Goal: Task Accomplishment & Management: Complete application form

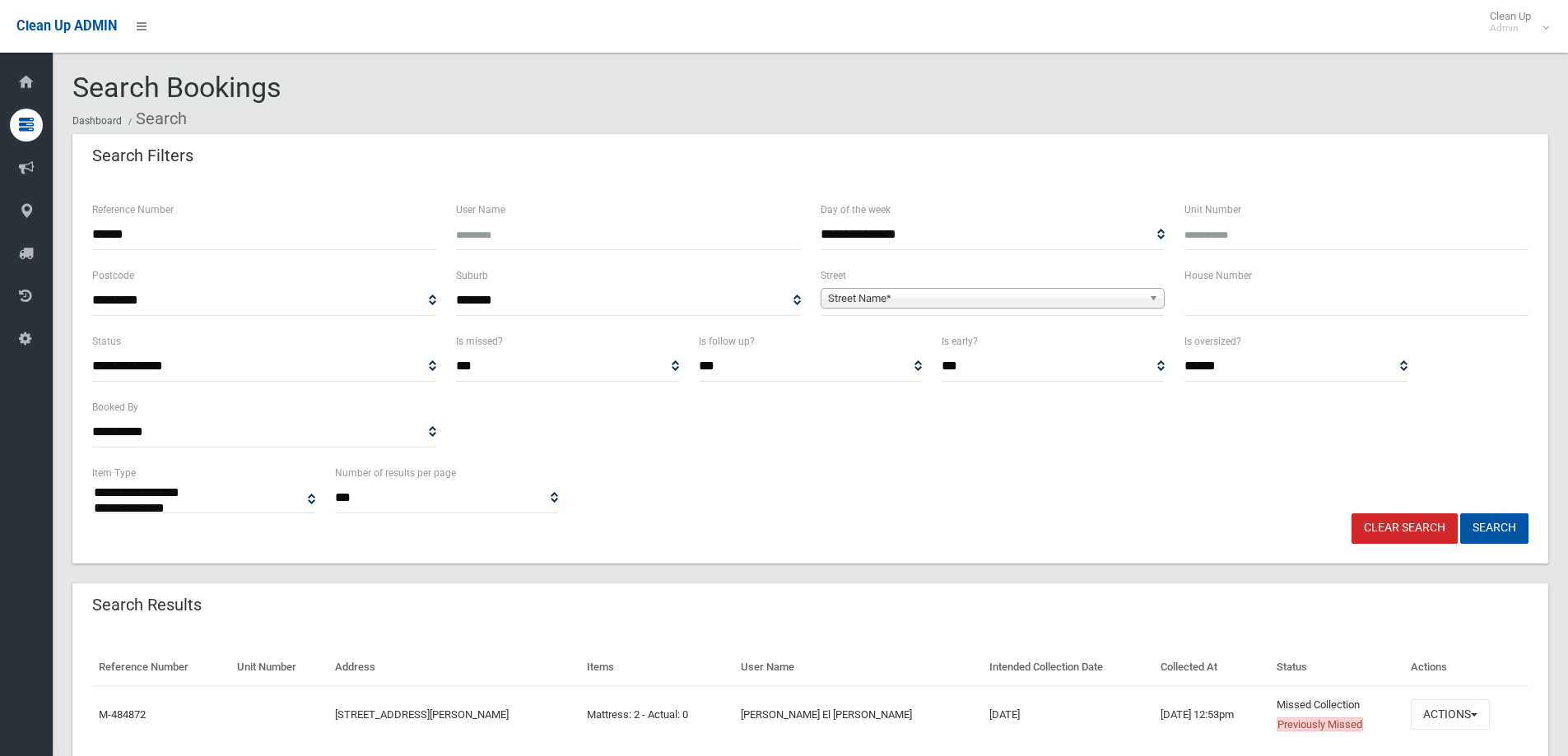
select select
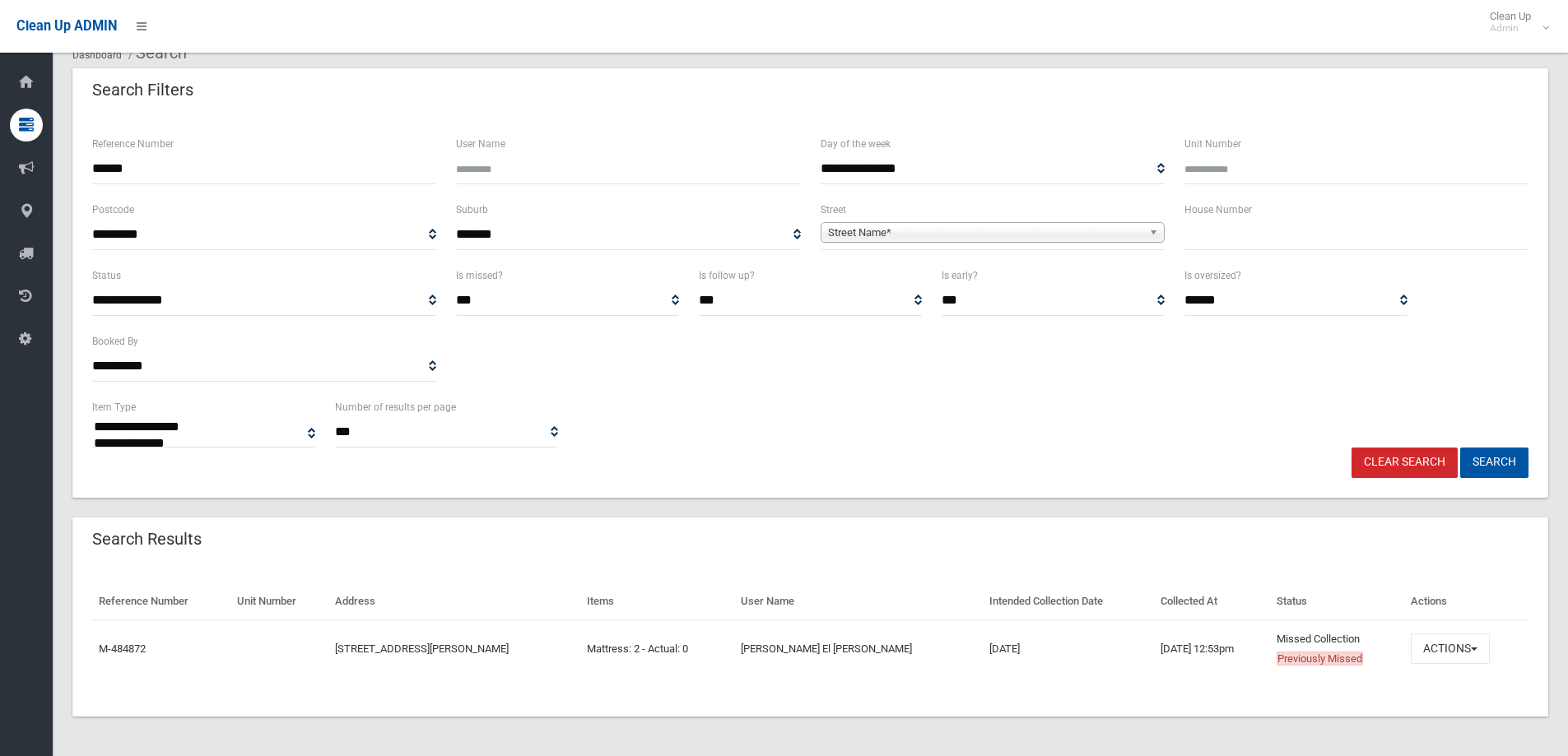
click at [1407, 464] on link "Clear Search" at bounding box center [1404, 463] width 107 height 31
click at [1232, 238] on input "text" at bounding box center [1356, 235] width 344 height 31
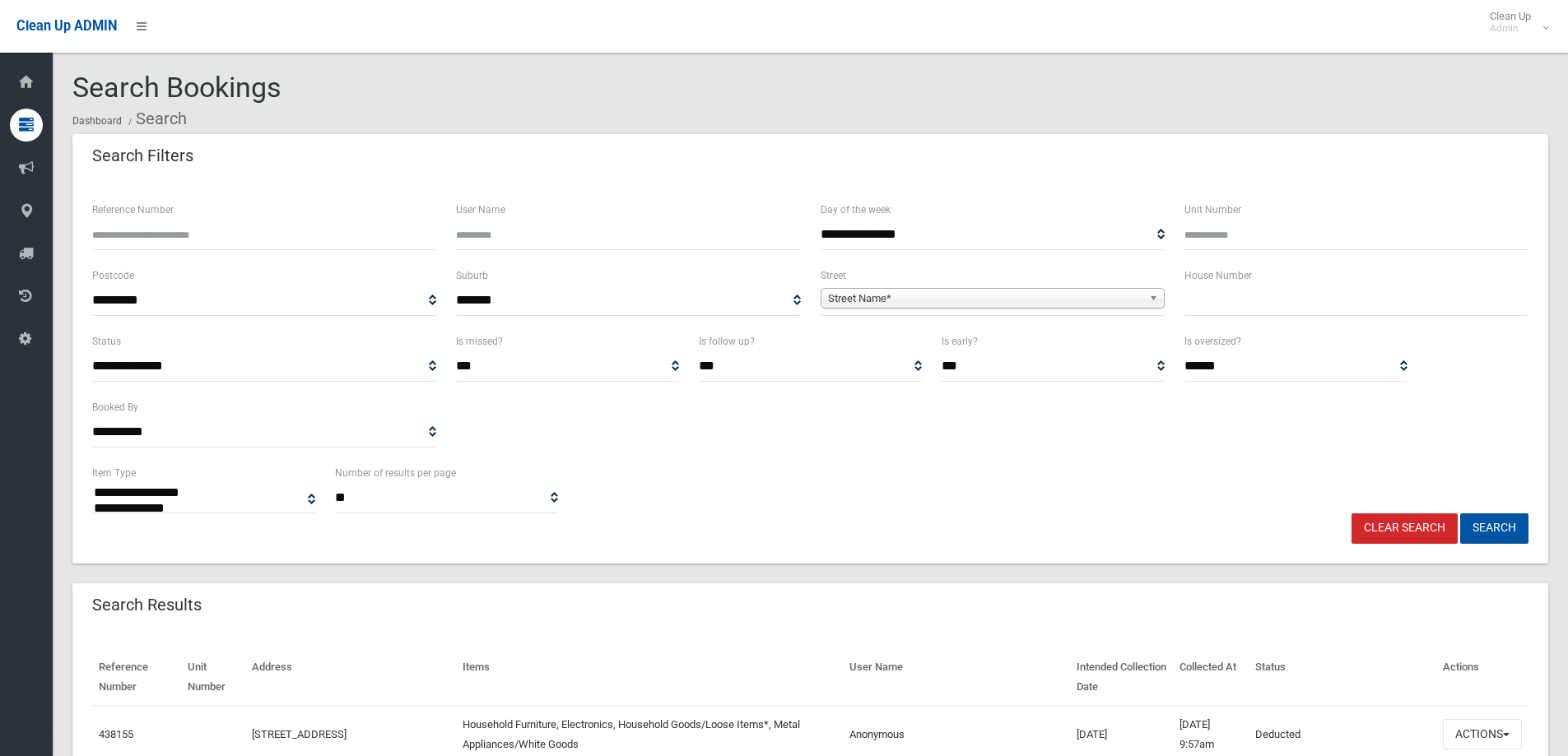
select select
click at [1220, 251] on div "Unit Number" at bounding box center [1356, 233] width 364 height 66
click at [1214, 291] on input "text" at bounding box center [1356, 300] width 344 height 31
click at [1227, 314] on input "text" at bounding box center [1356, 300] width 344 height 31
click at [1227, 306] on input "text" at bounding box center [1356, 300] width 344 height 31
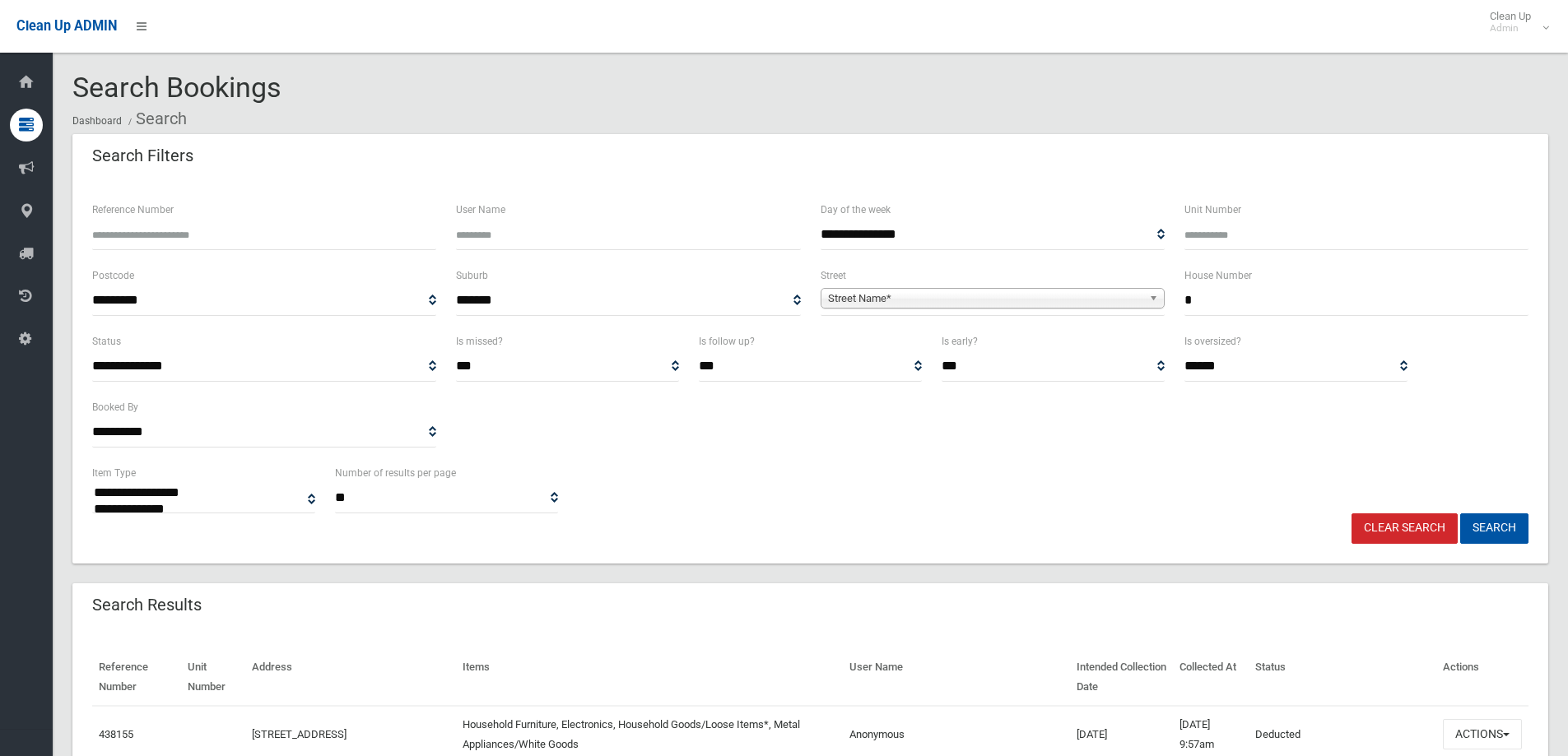
type input "*"
click at [1039, 292] on span "Street Name*" at bounding box center [985, 299] width 315 height 20
type input "******"
click at [939, 342] on li "Marcia Street (HURLSTONE PARK 2193)" at bounding box center [993, 344] width 336 height 21
click at [1509, 526] on button "Search" at bounding box center [1493, 528] width 68 height 31
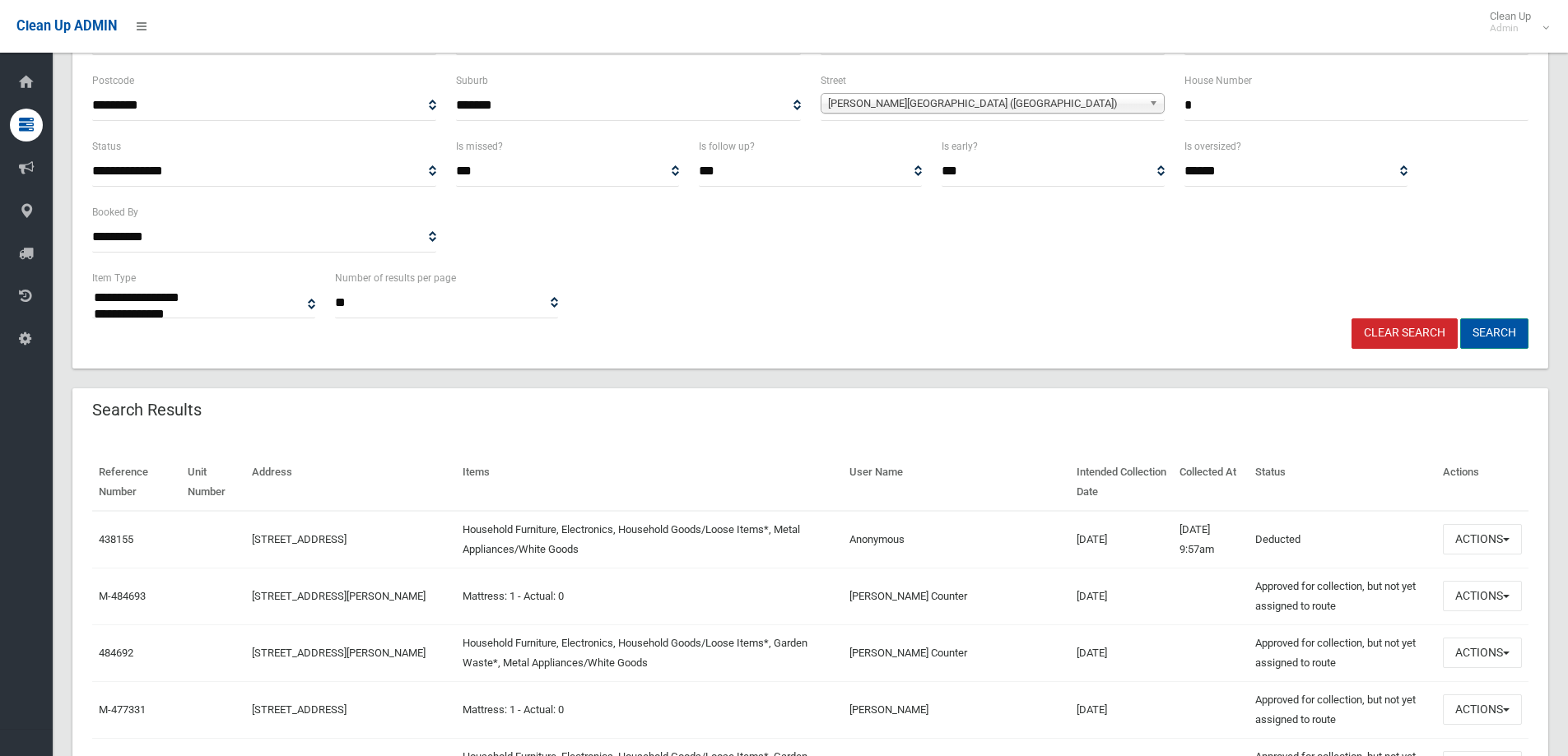
scroll to position [247, 0]
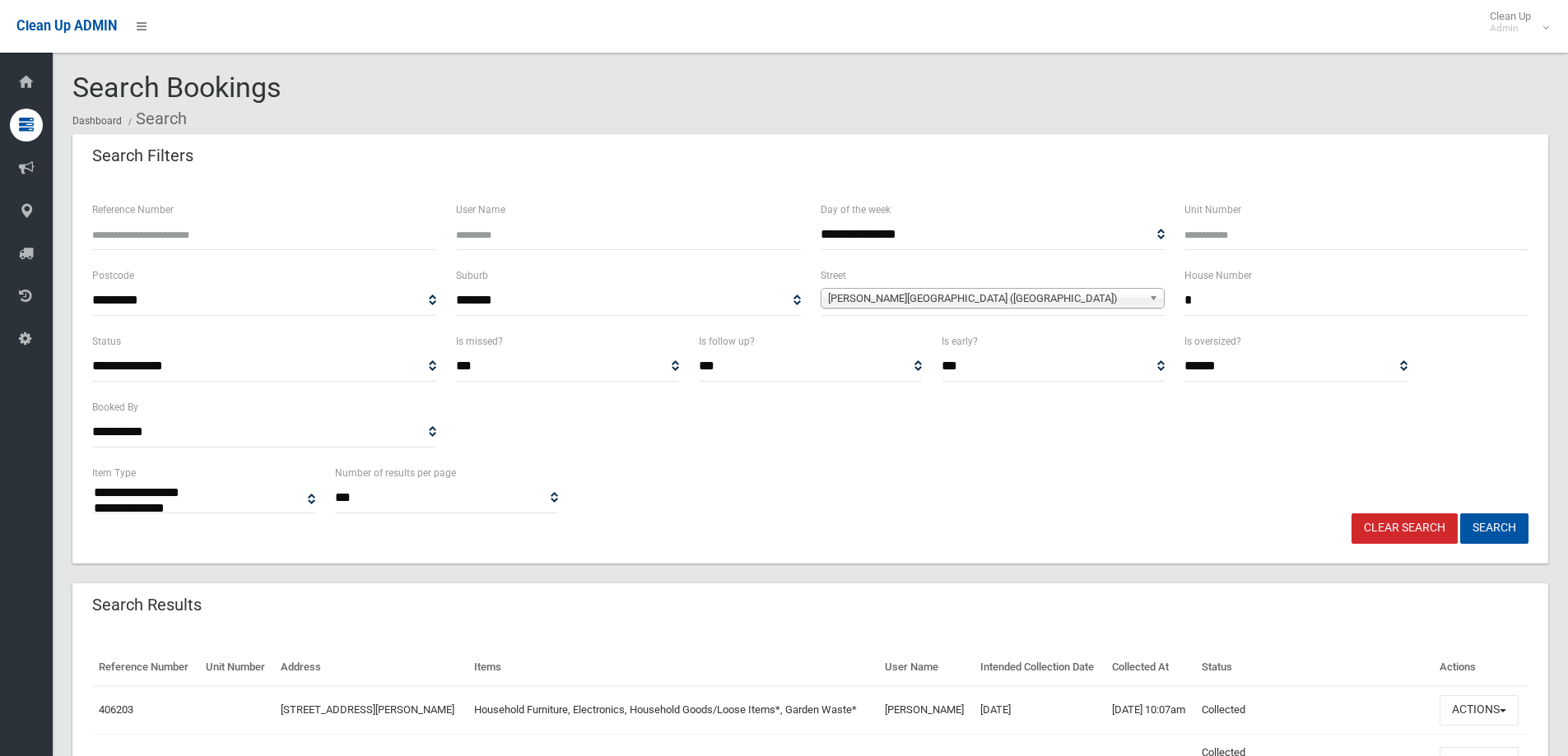
select select
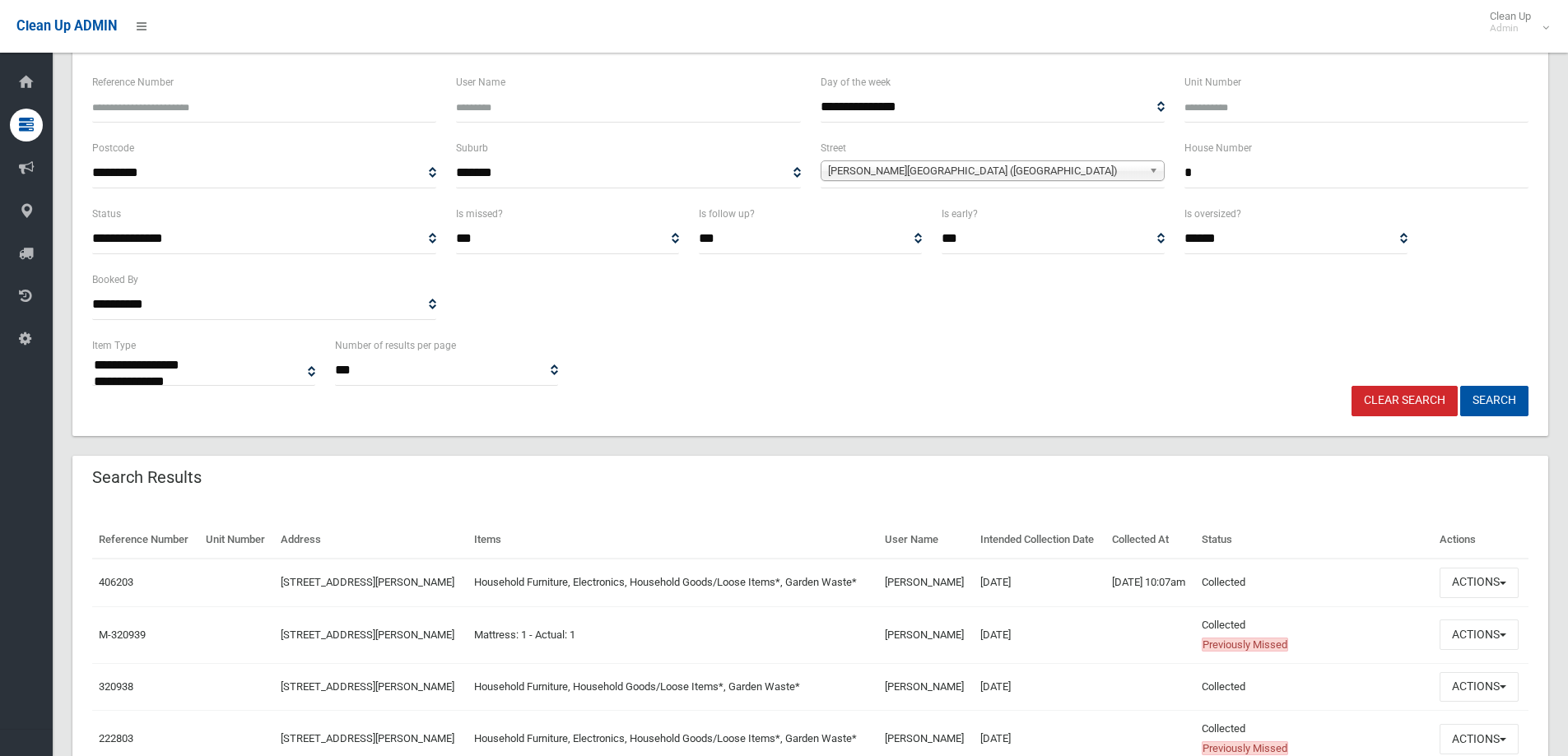
scroll to position [247, 0]
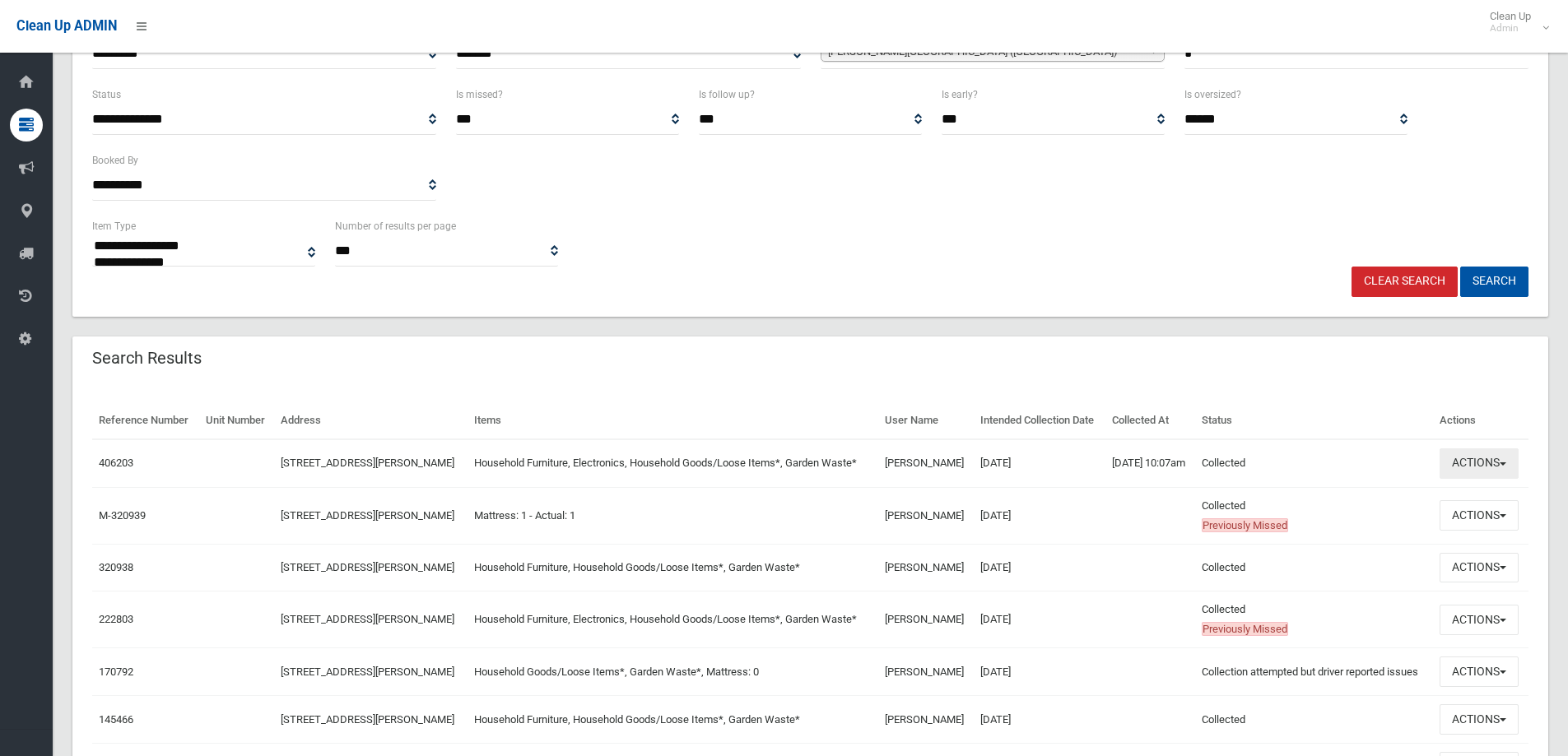
click at [1500, 479] on button "Actions" at bounding box center [1479, 464] width 79 height 31
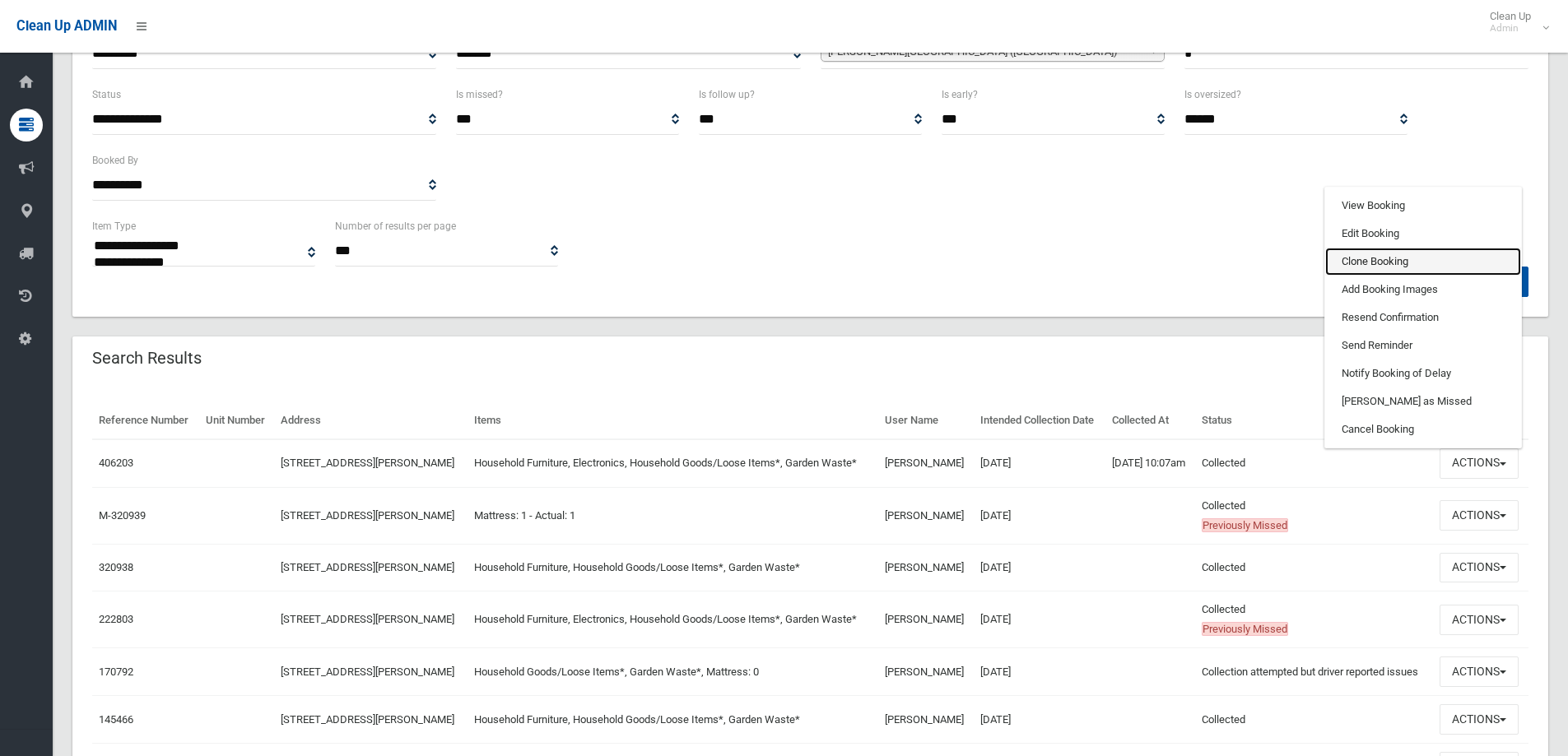
click at [1381, 275] on link "Clone Booking" at bounding box center [1423, 262] width 195 height 28
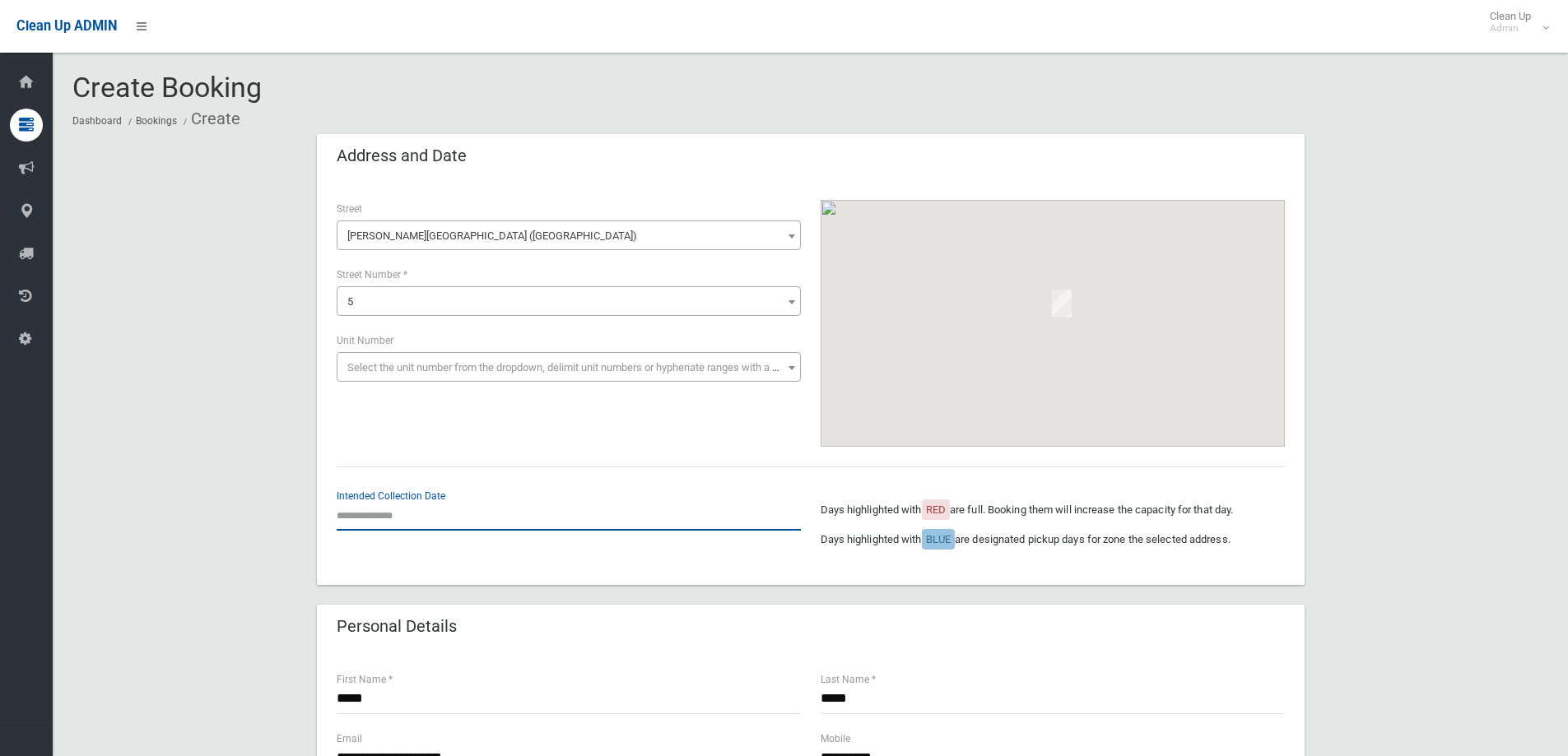
click at [379, 504] on input "text" at bounding box center [568, 515] width 464 height 31
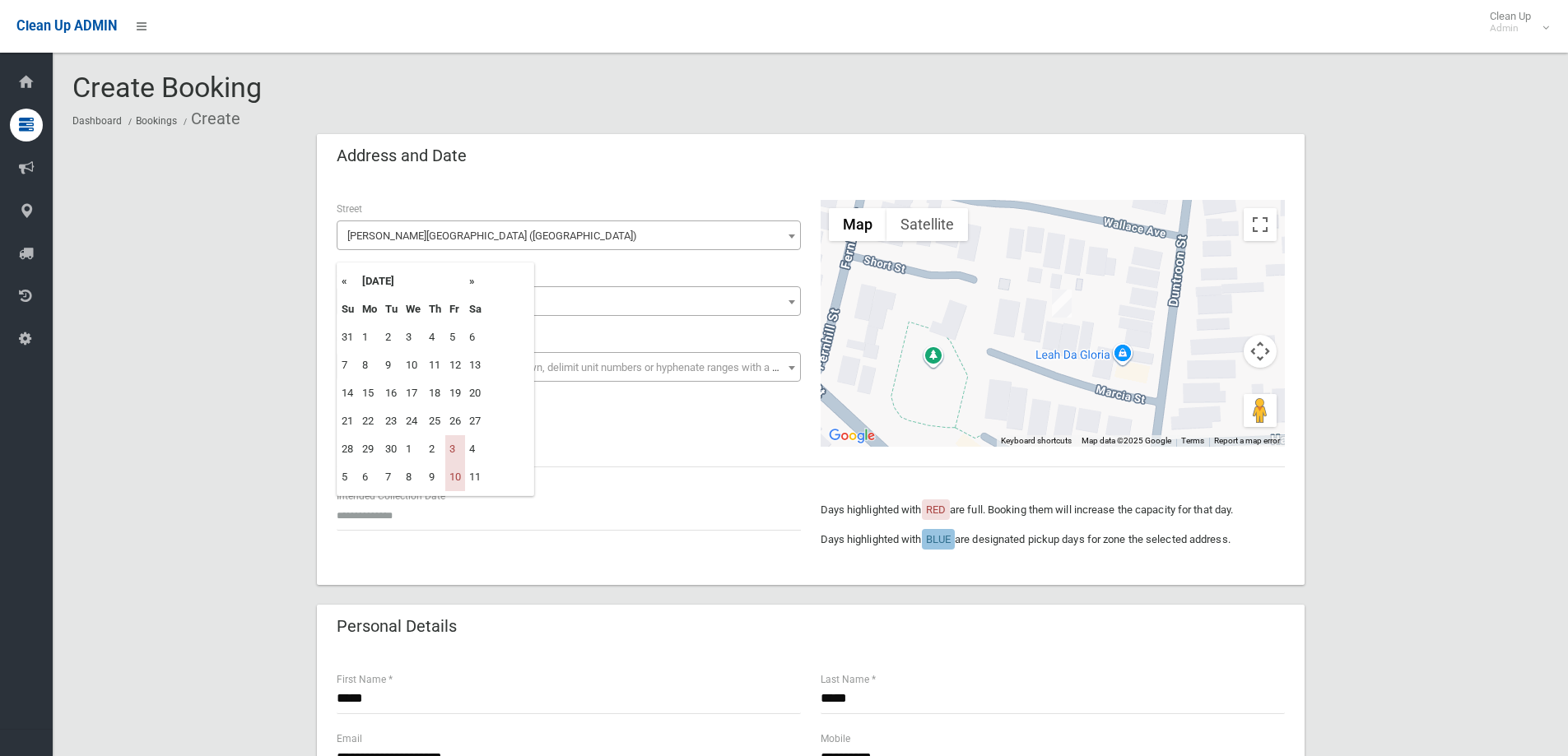
click at [480, 280] on th "»" at bounding box center [475, 281] width 21 height 28
click at [477, 280] on th "»" at bounding box center [475, 281] width 21 height 28
click at [464, 418] on td "24" at bounding box center [455, 421] width 20 height 28
type input "**********"
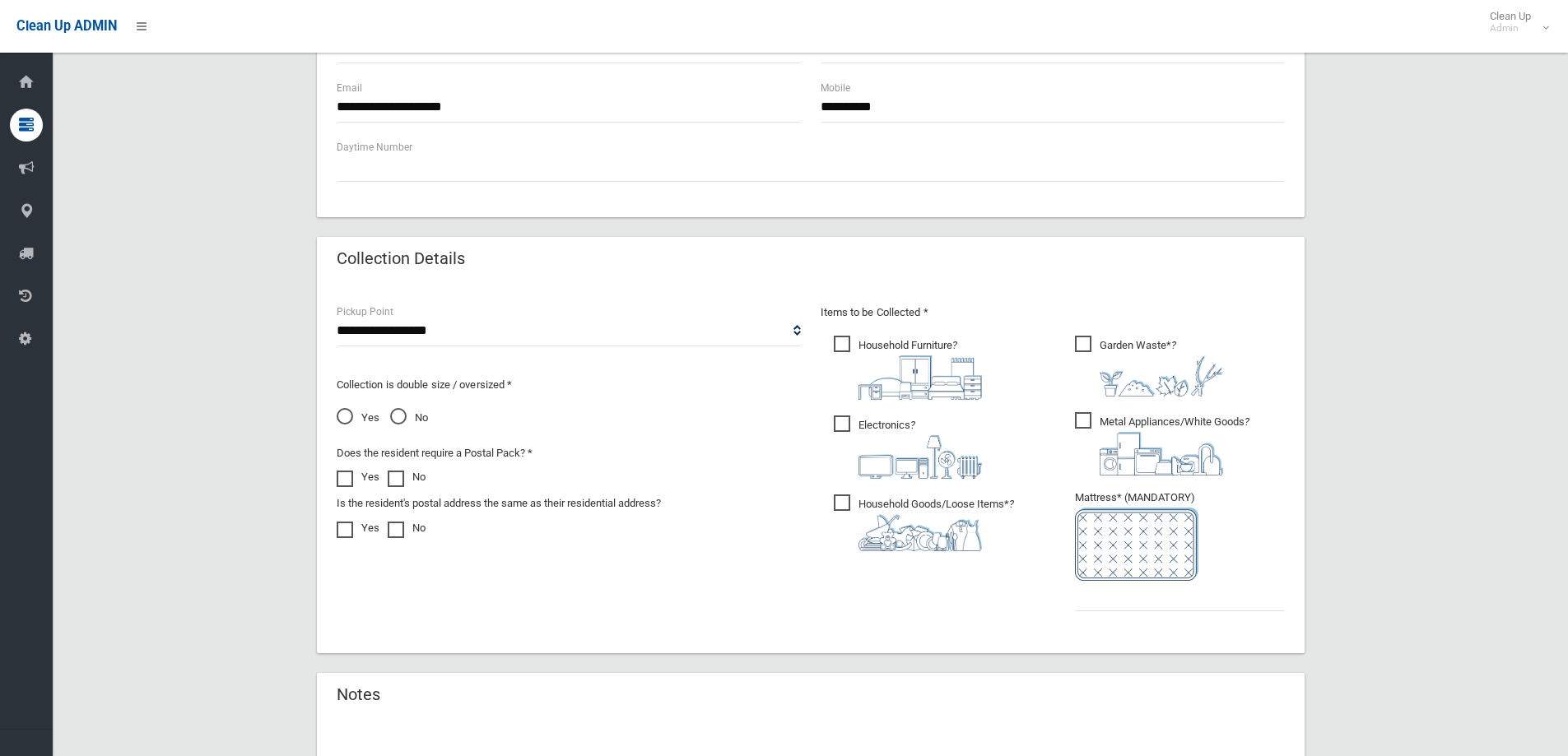
scroll to position [658, 0]
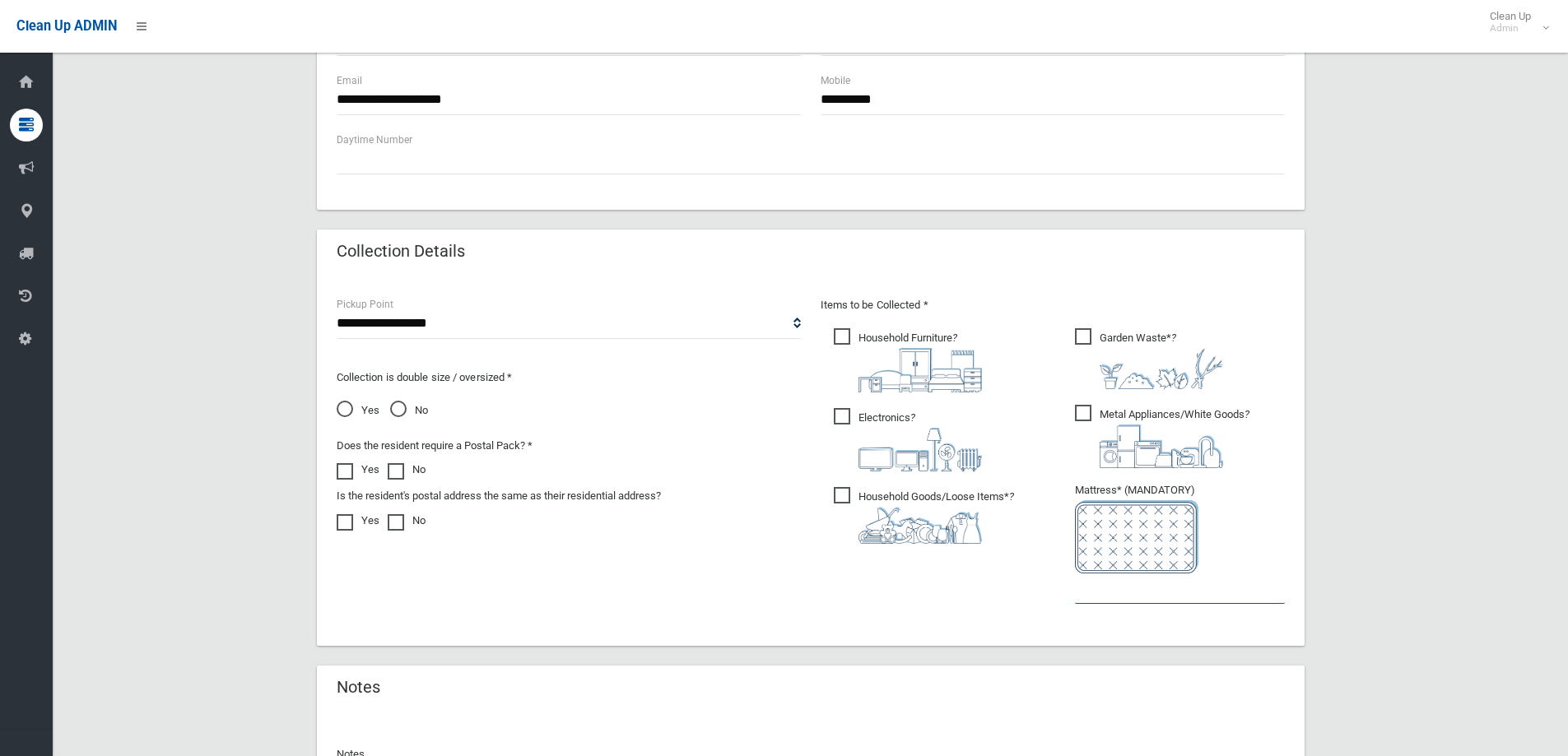
click at [1094, 590] on input "text" at bounding box center [1179, 588] width 210 height 31
click at [1110, 424] on img at bounding box center [1160, 446] width 123 height 43
click at [1099, 579] on input "text" at bounding box center [1179, 588] width 210 height 31
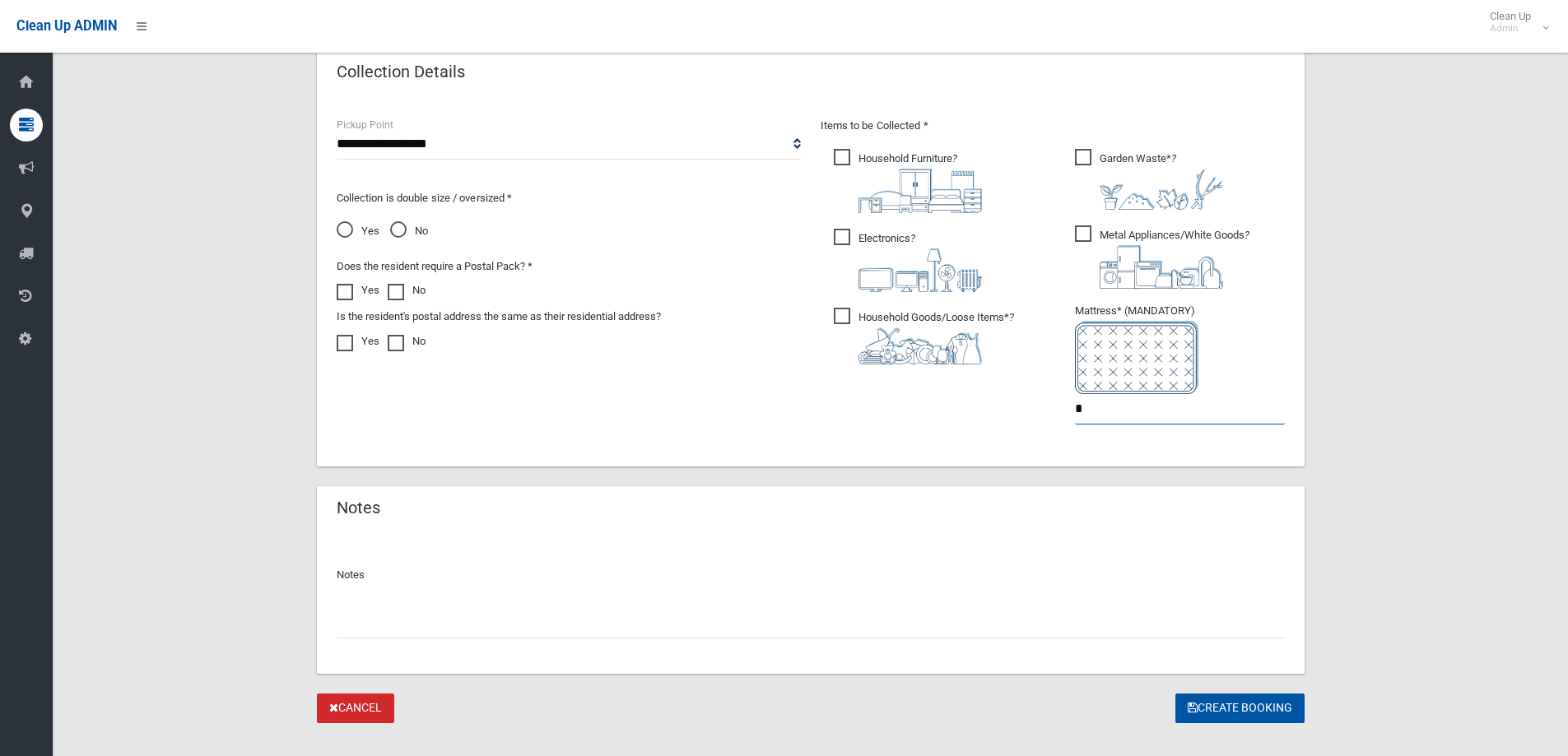
scroll to position [865, 0]
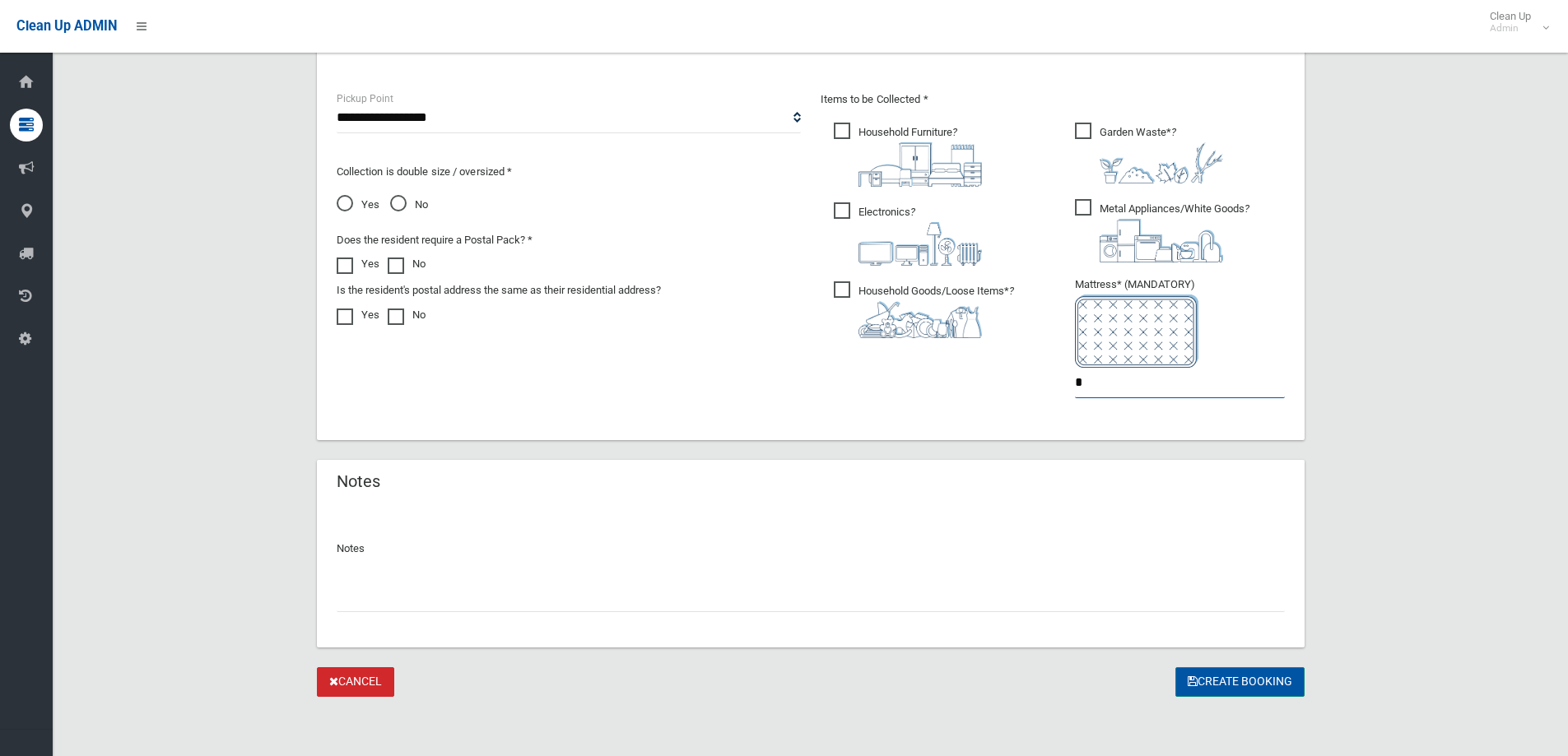
type input "*"
click at [1245, 684] on button "Create Booking" at bounding box center [1239, 682] width 129 height 31
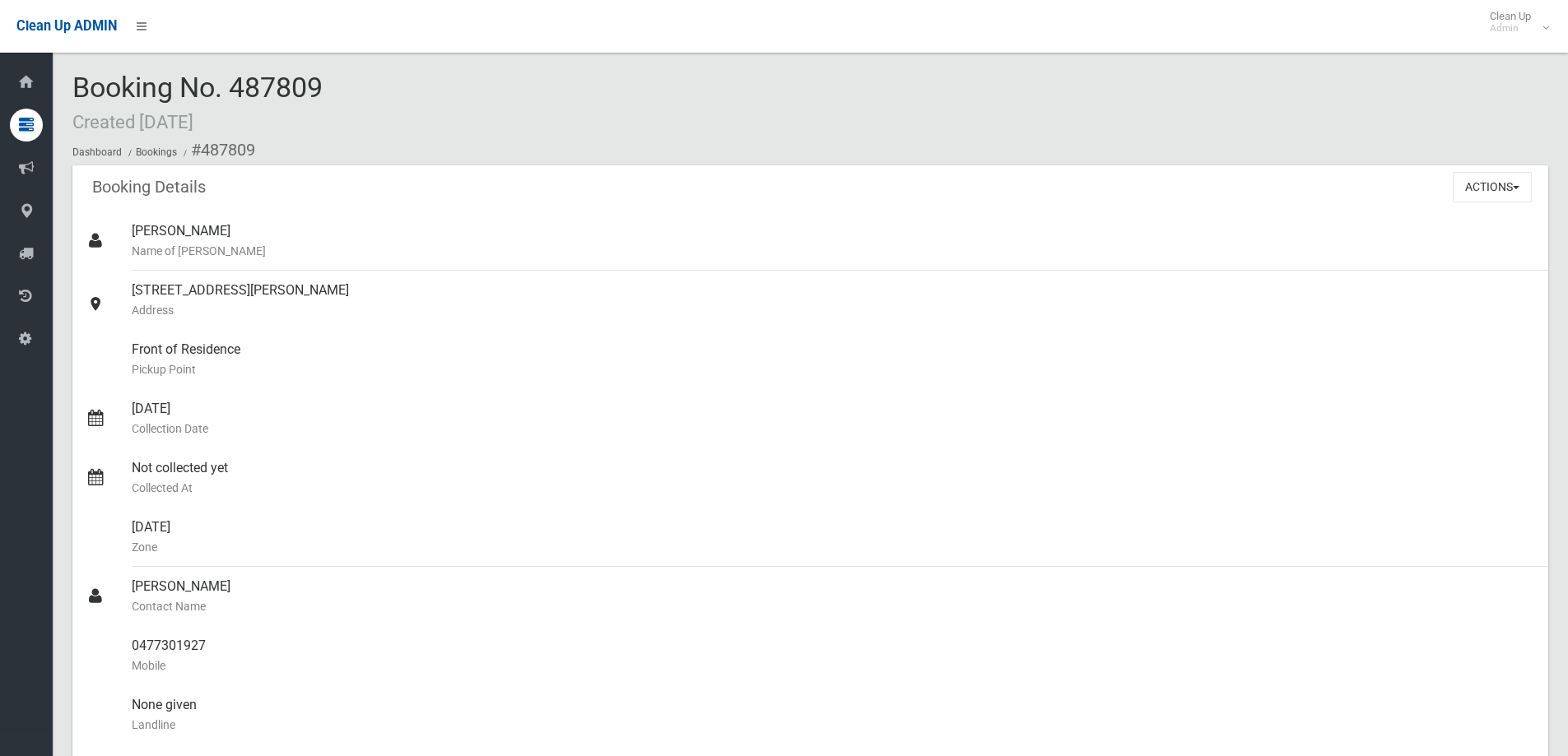
drag, startPoint x: 297, startPoint y: 84, endPoint x: 210, endPoint y: 86, distance: 87.0
click at [210, 86] on span "Booking No. 487809 Created [DATE]" at bounding box center [197, 103] width 251 height 64
click at [336, 76] on div "Booking No. 487809 Created [DATE] Dashboard Bookings #487809" at bounding box center [809, 118] width 1475 height 93
drag, startPoint x: 333, startPoint y: 92, endPoint x: 236, endPoint y: 93, distance: 97.0
click at [236, 93] on div "Booking No. 487809 Created [DATE] Dashboard Bookings #487809" at bounding box center [809, 118] width 1475 height 93
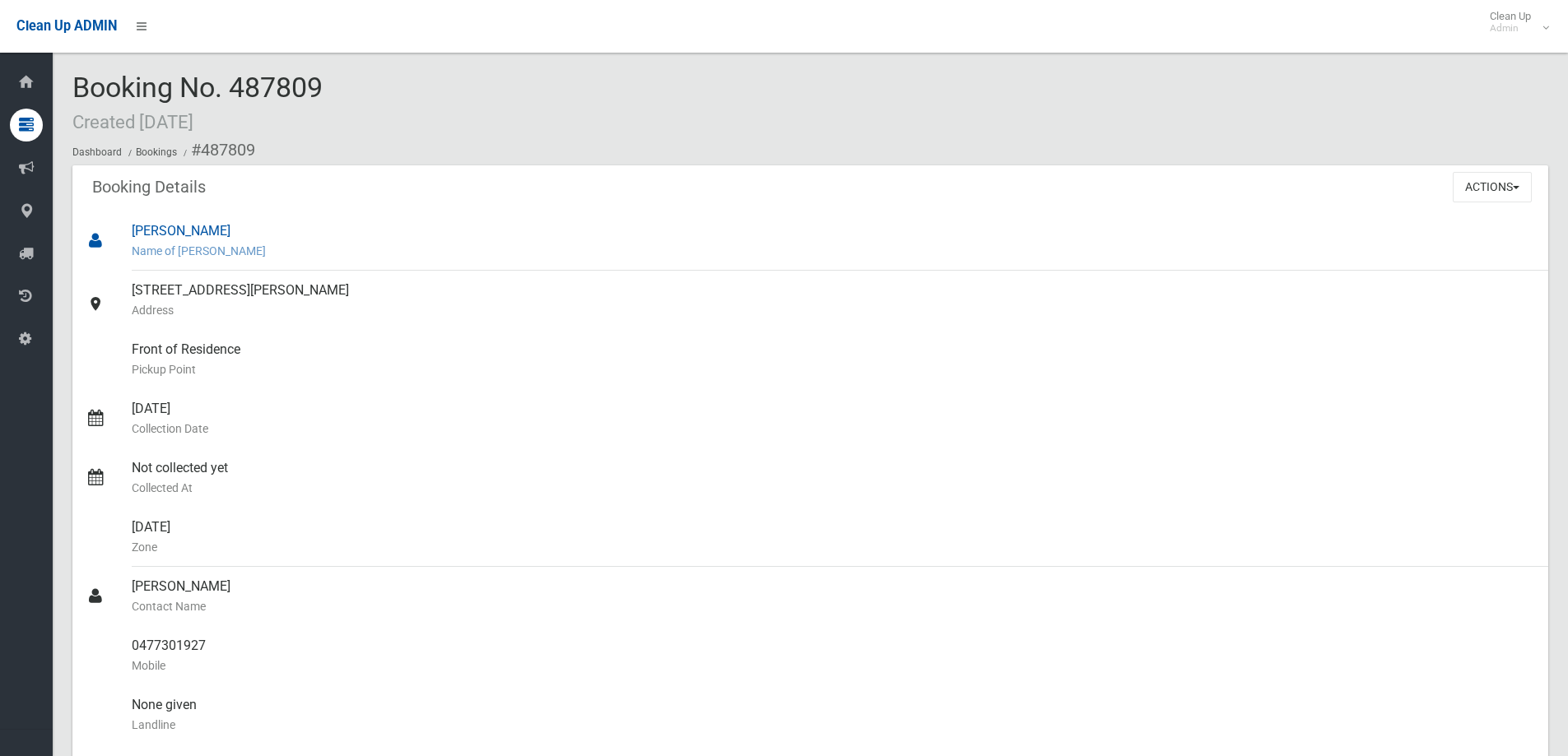
drag, startPoint x: 513, startPoint y: 474, endPoint x: 369, endPoint y: 221, distance: 291.1
